Goal: Check status: Check status

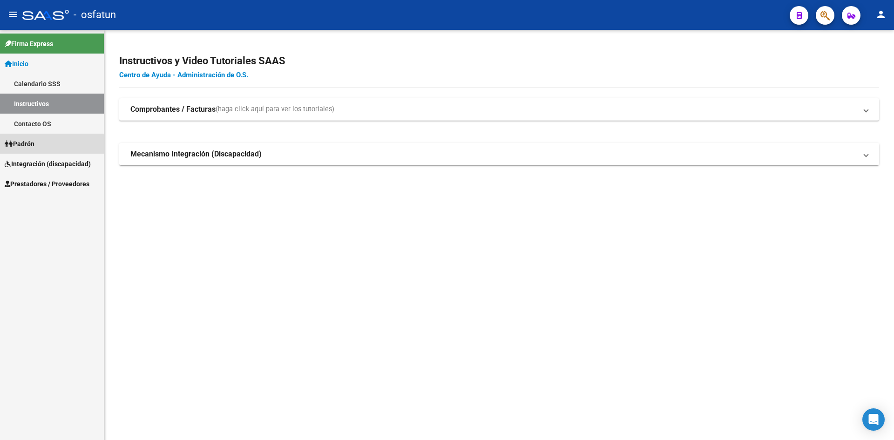
click at [41, 145] on link "Padrón" at bounding box center [52, 144] width 104 height 20
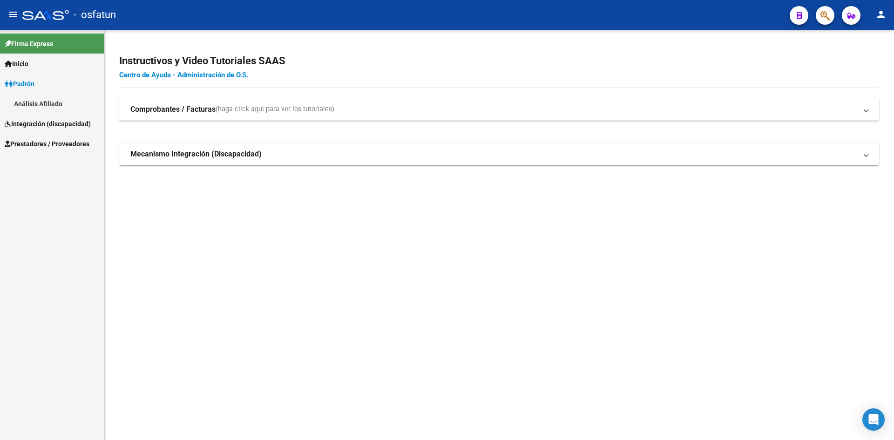
click at [71, 107] on link "Análisis Afiliado" at bounding box center [52, 104] width 104 height 20
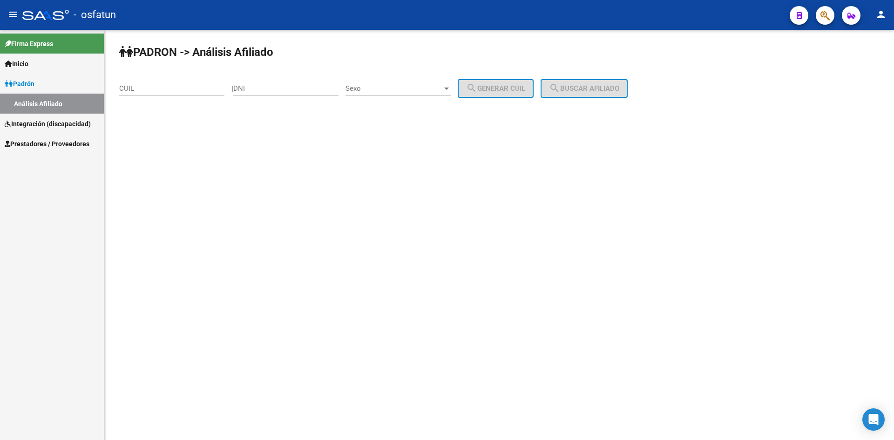
click at [274, 86] on input "DNI" at bounding box center [285, 88] width 105 height 8
paste input "40318445"
type input "40318445"
click at [374, 87] on div "Sexo Sexo" at bounding box center [398, 85] width 105 height 20
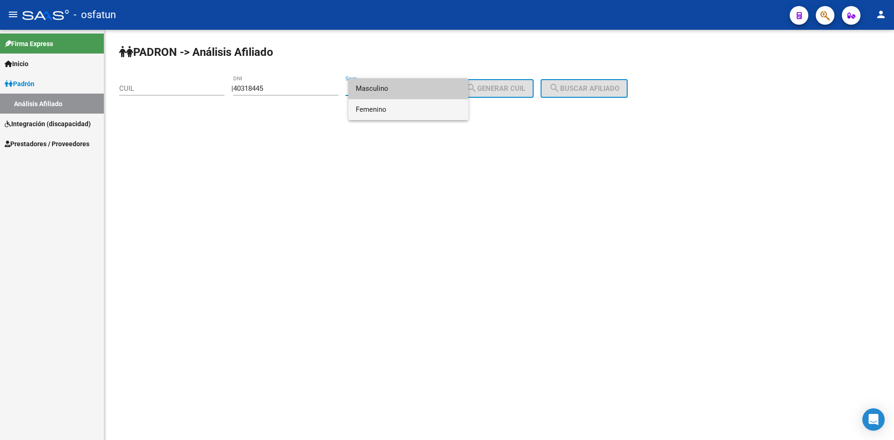
drag, startPoint x: 393, startPoint y: 109, endPoint x: 399, endPoint y: 109, distance: 6.1
click at [394, 109] on span "Femenino" at bounding box center [408, 109] width 105 height 21
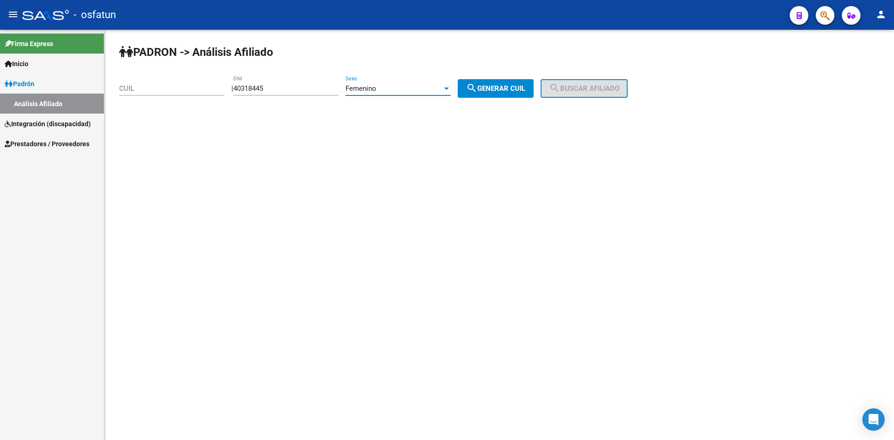
click at [497, 86] on span "search Generar CUIL" at bounding box center [495, 88] width 59 height 8
type input "23-40318445-4"
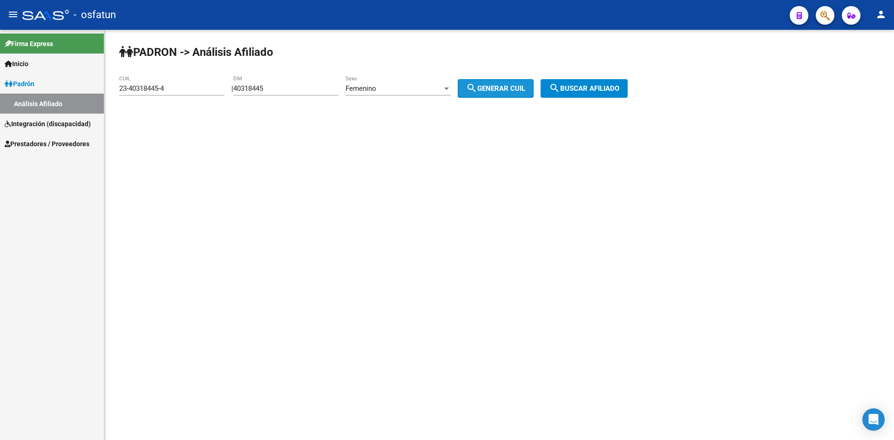
click at [560, 87] on mat-icon "search" at bounding box center [554, 87] width 11 height 11
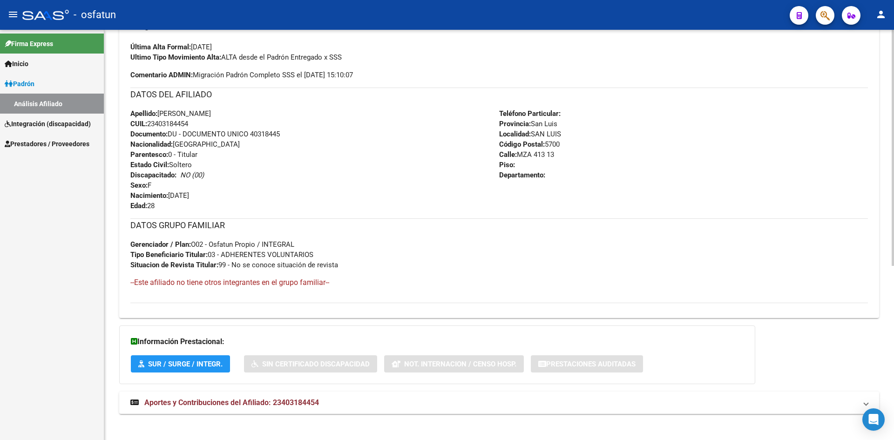
scroll to position [303, 0]
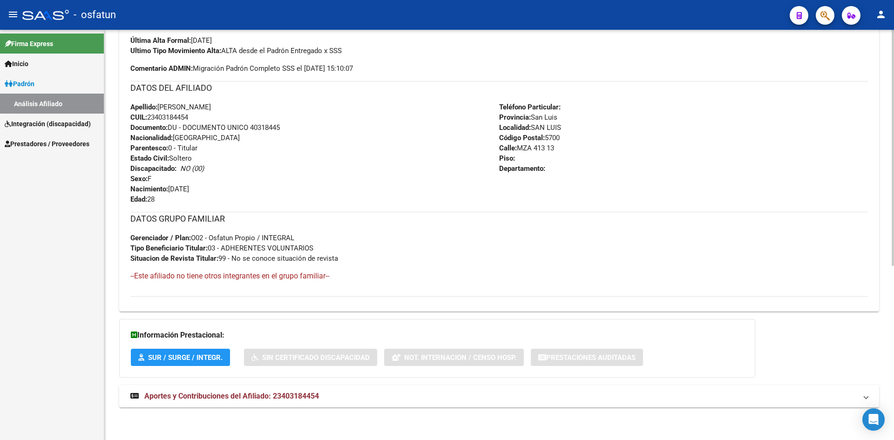
click at [362, 397] on mat-panel-title "Aportes y Contribuciones del Afiliado: 23403184454" at bounding box center [493, 396] width 727 height 10
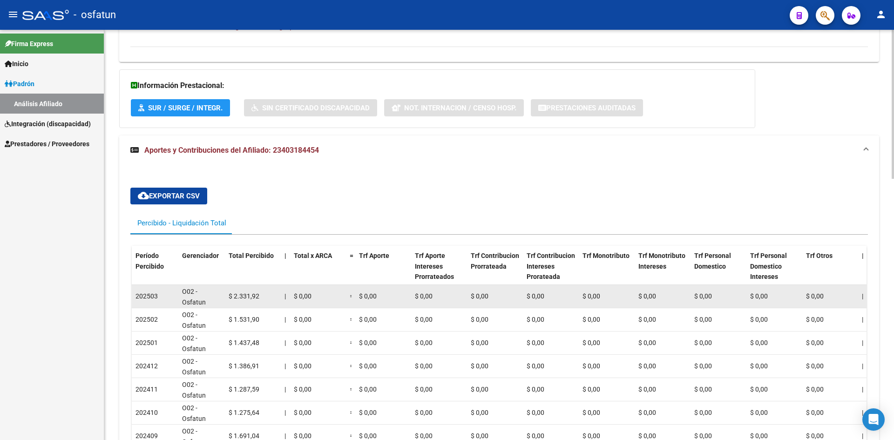
scroll to position [719, 0]
